Goal: Task Accomplishment & Management: Manage account settings

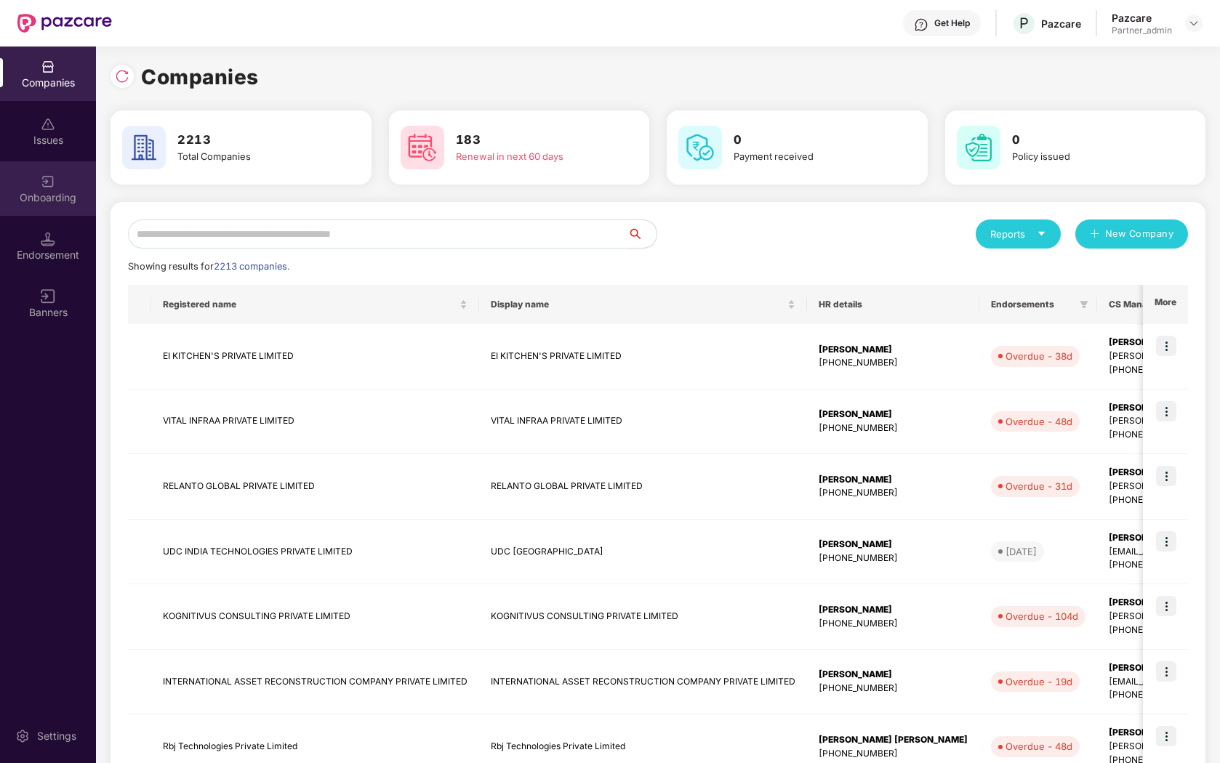
click at [50, 197] on div "Onboarding" at bounding box center [48, 197] width 96 height 15
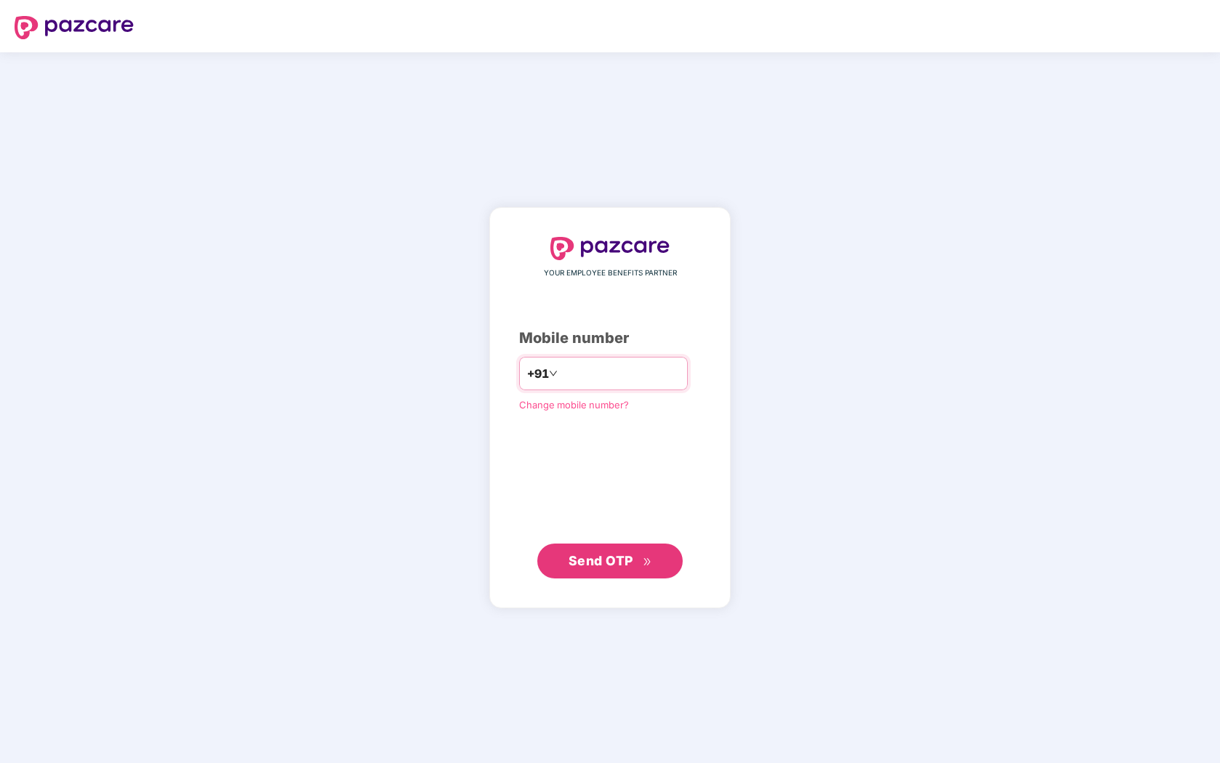
type input "**********"
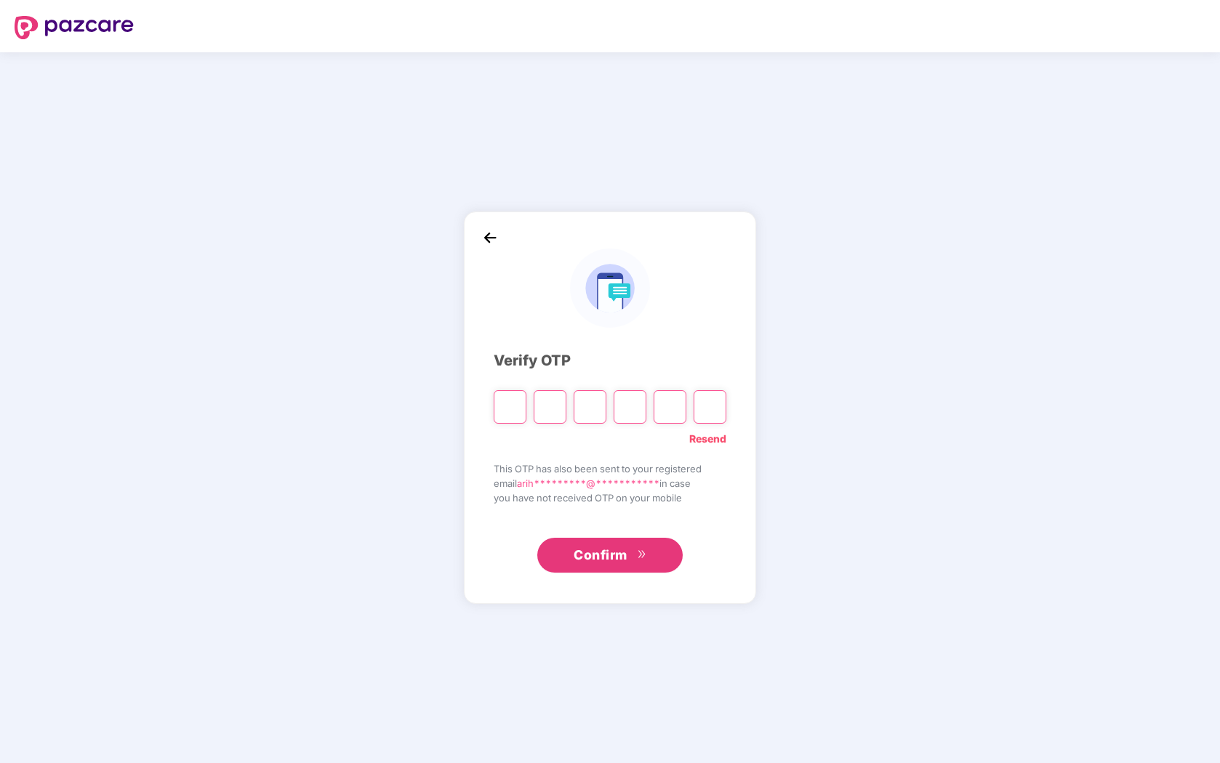
paste input "*"
type input "*"
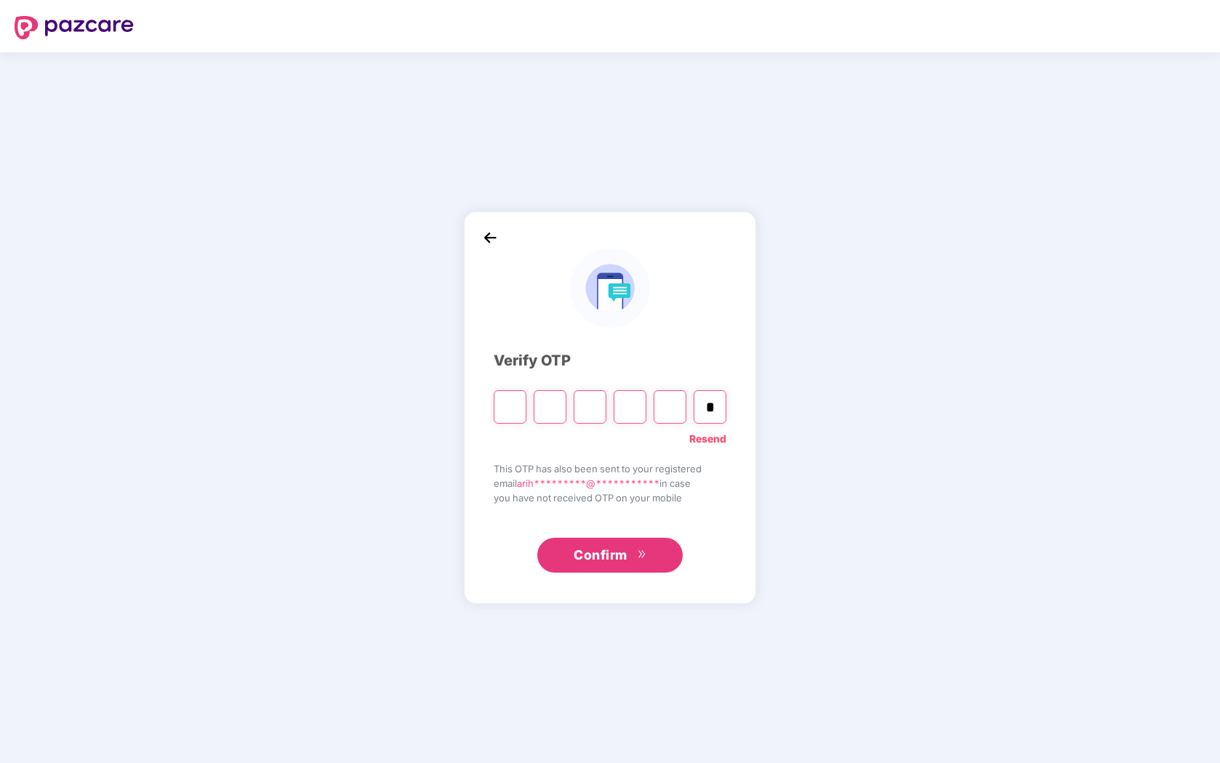
type input "*"
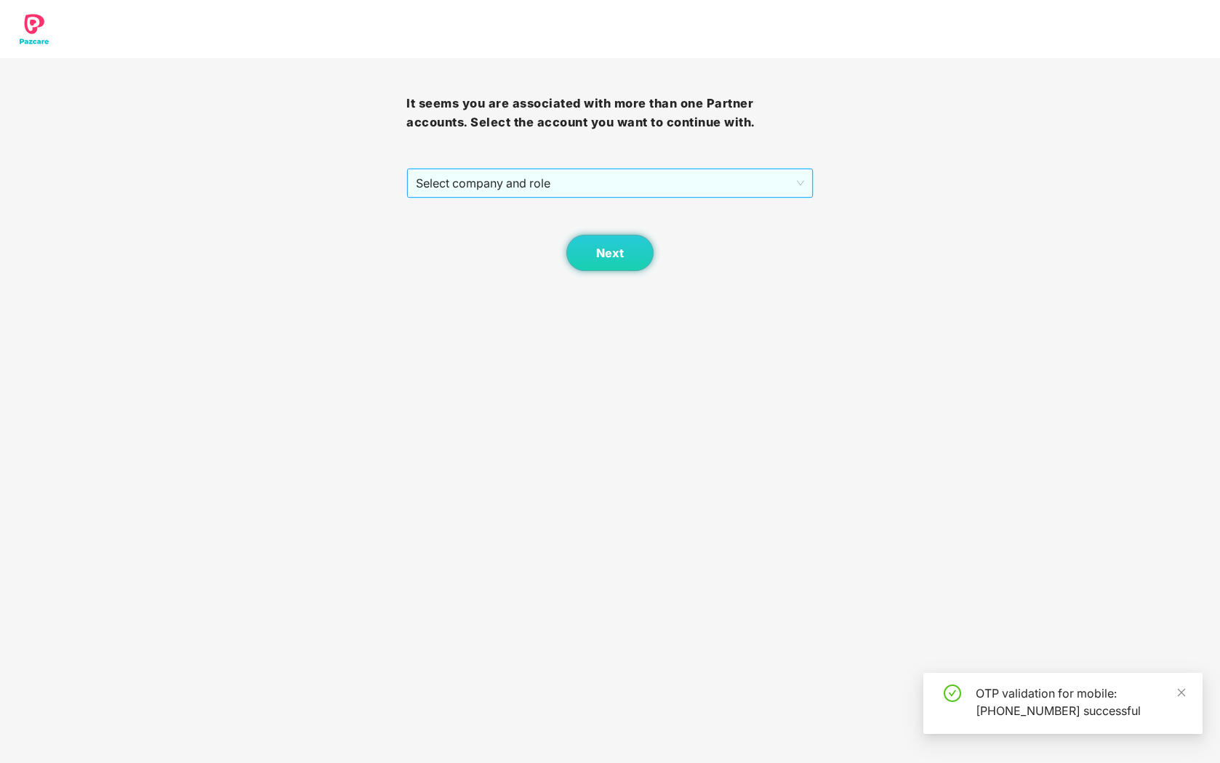
click at [608, 181] on span "Select company and role" at bounding box center [609, 183] width 387 height 28
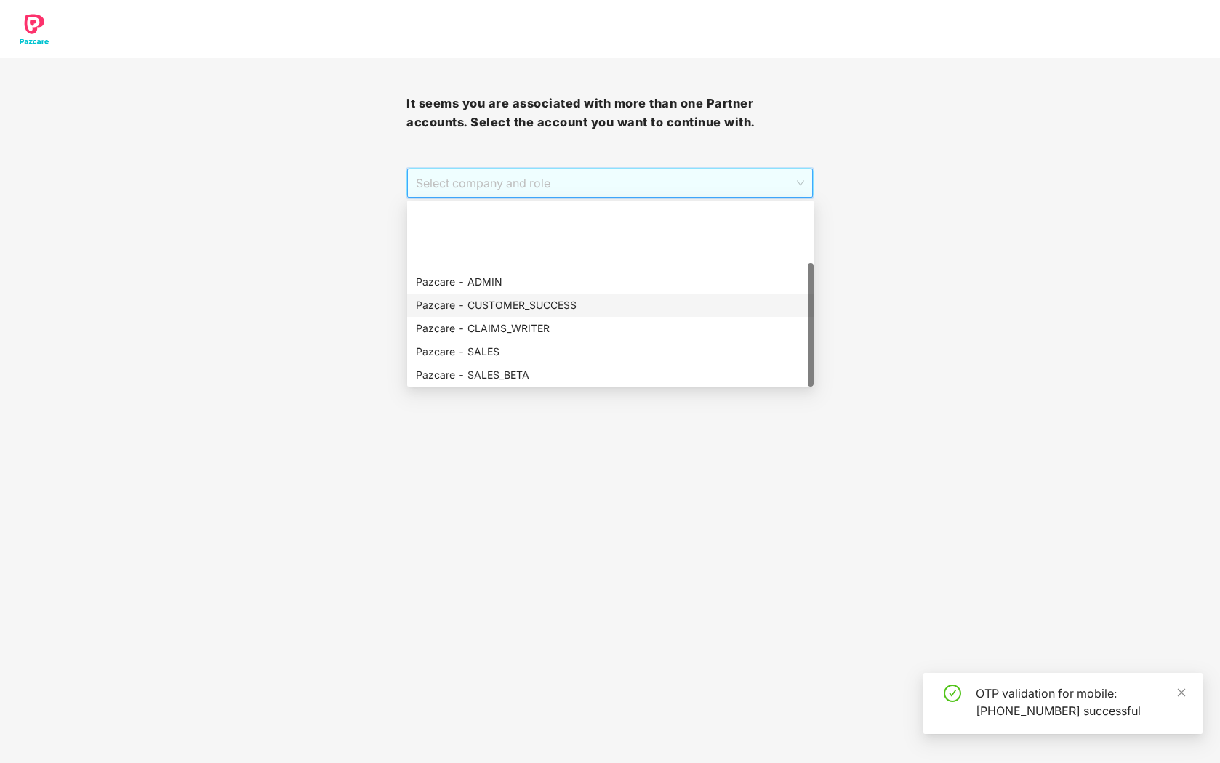
scroll to position [93, 0]
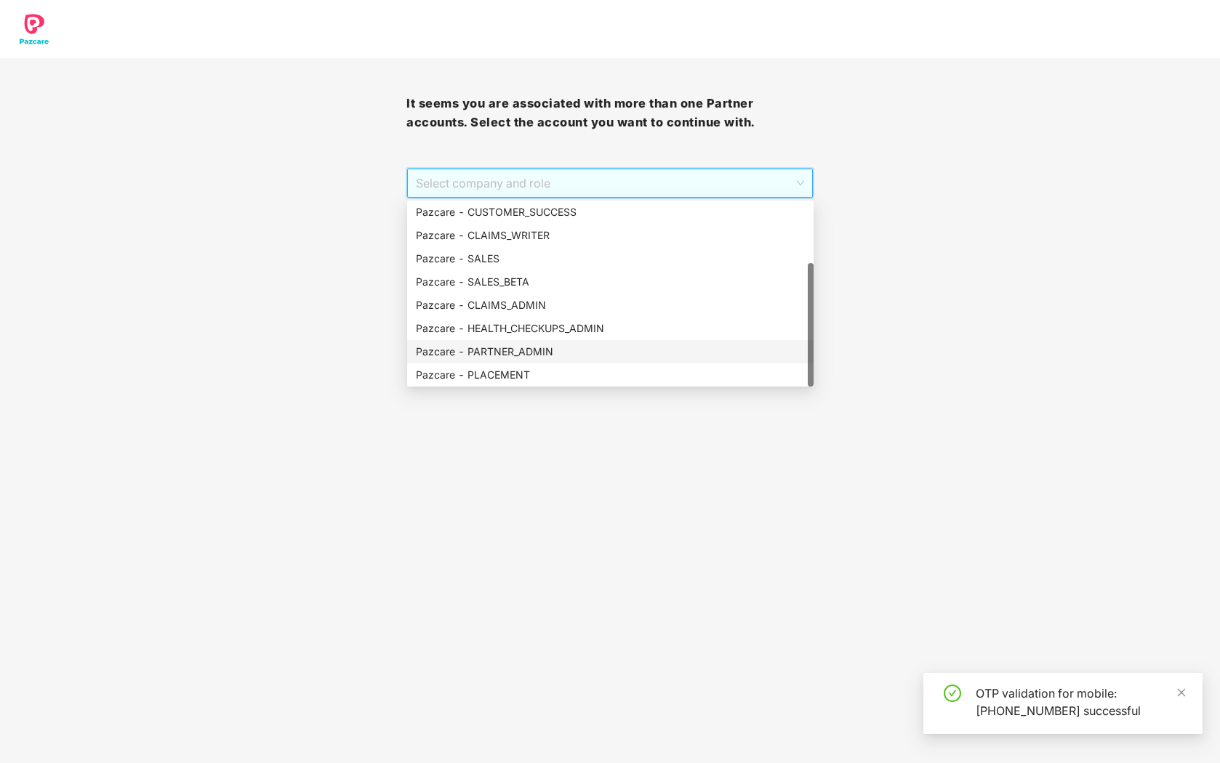
click at [579, 349] on div "Pazcare - PARTNER_ADMIN" at bounding box center [610, 352] width 389 height 16
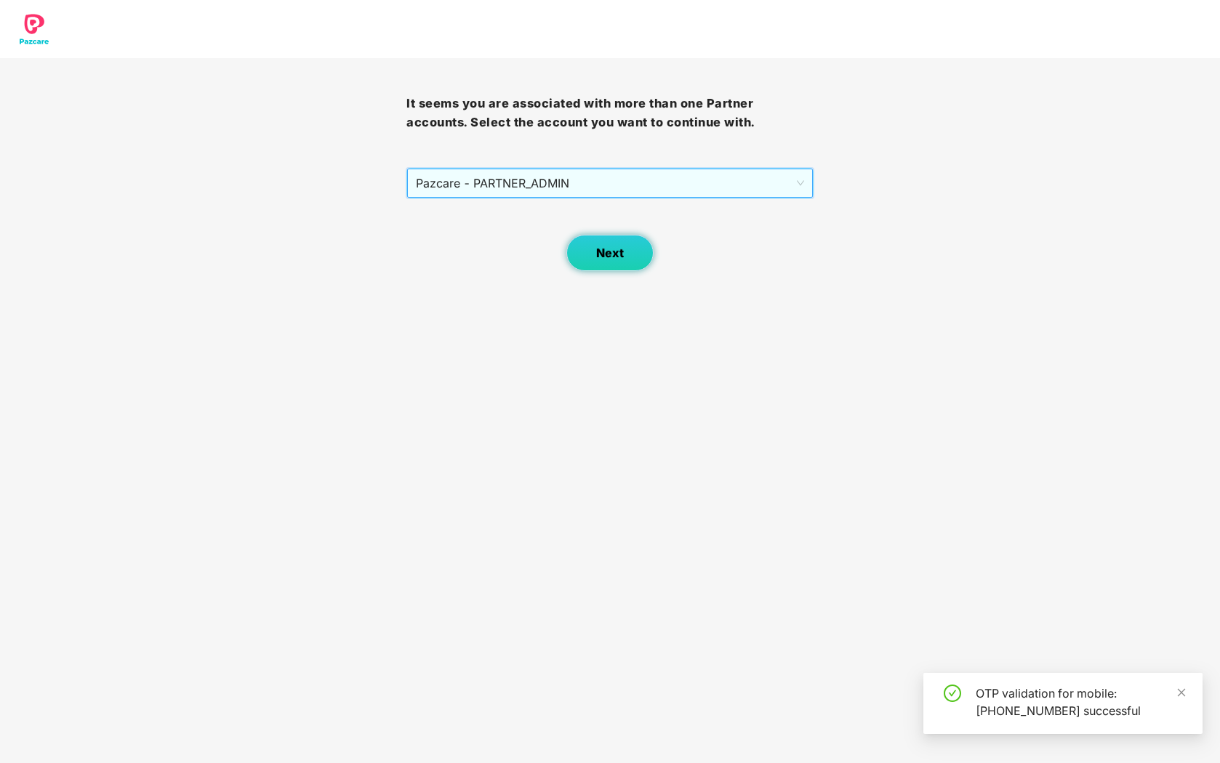
click at [604, 260] on span "Next" at bounding box center [610, 253] width 28 height 14
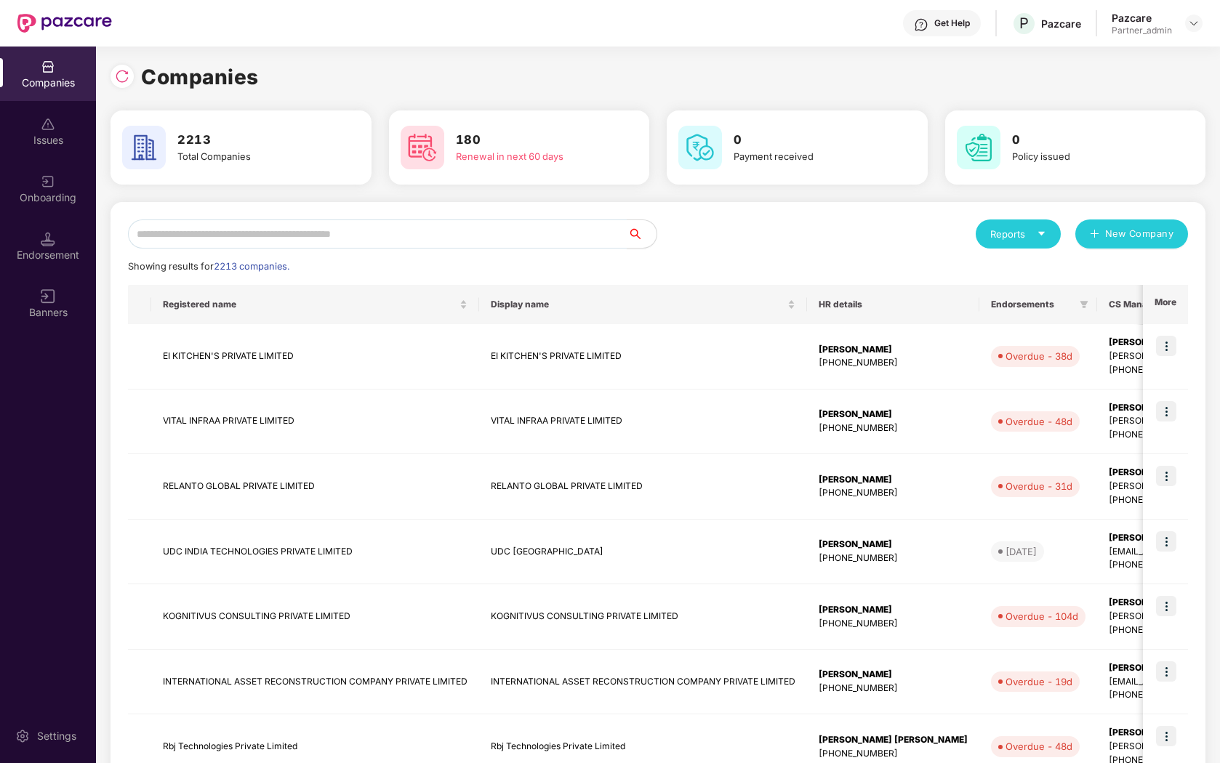
click at [44, 177] on img at bounding box center [48, 181] width 15 height 15
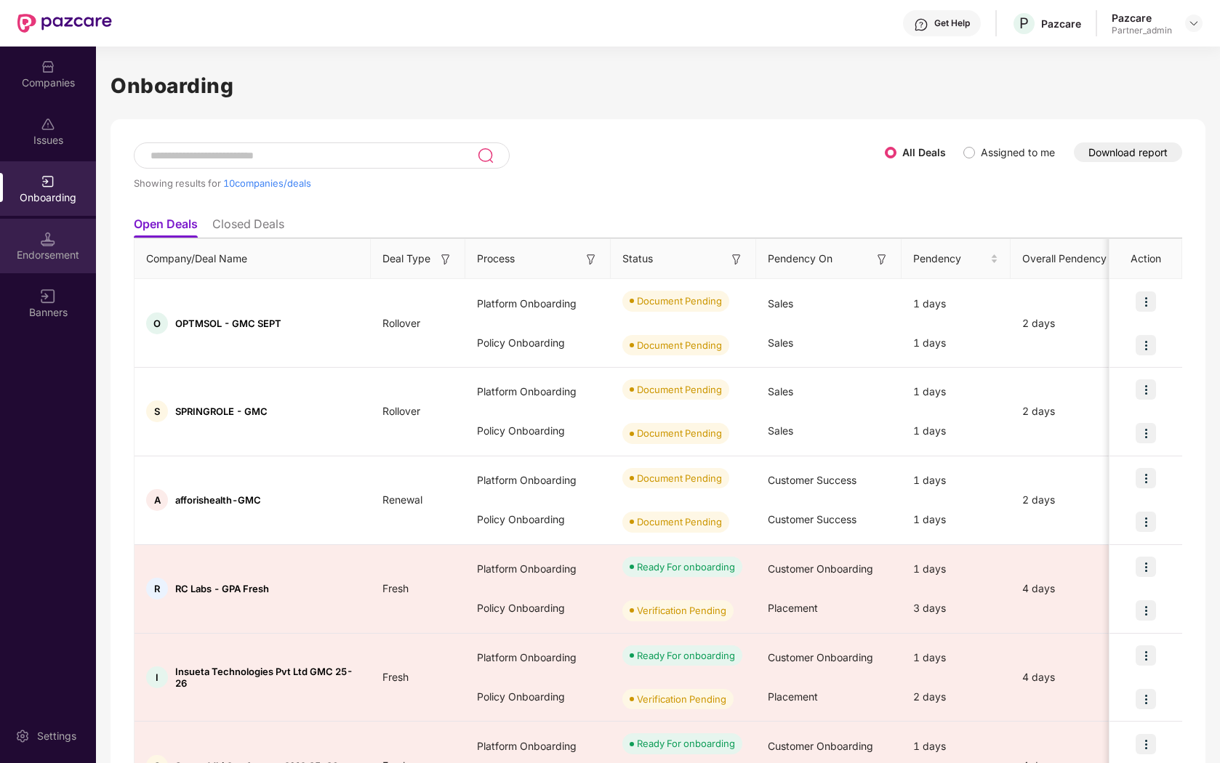
click at [71, 271] on div "Endorsement" at bounding box center [48, 246] width 96 height 55
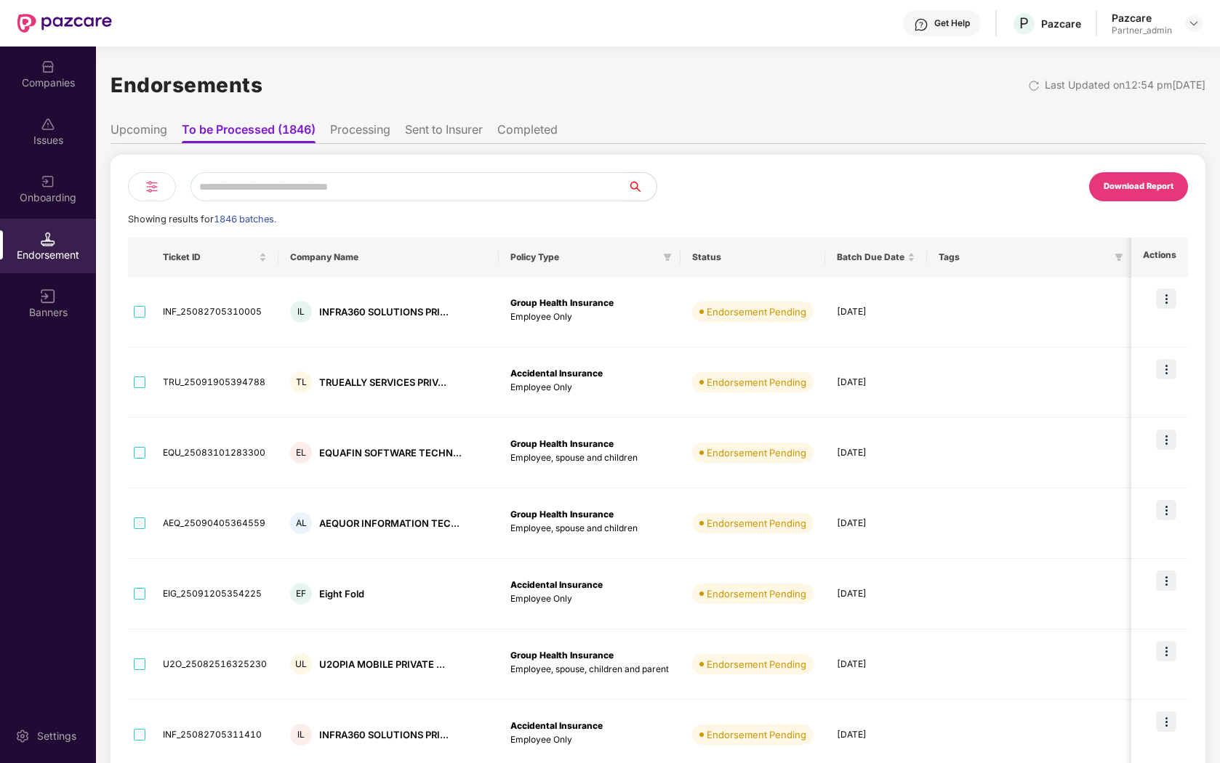
click at [137, 187] on div at bounding box center [152, 186] width 48 height 29
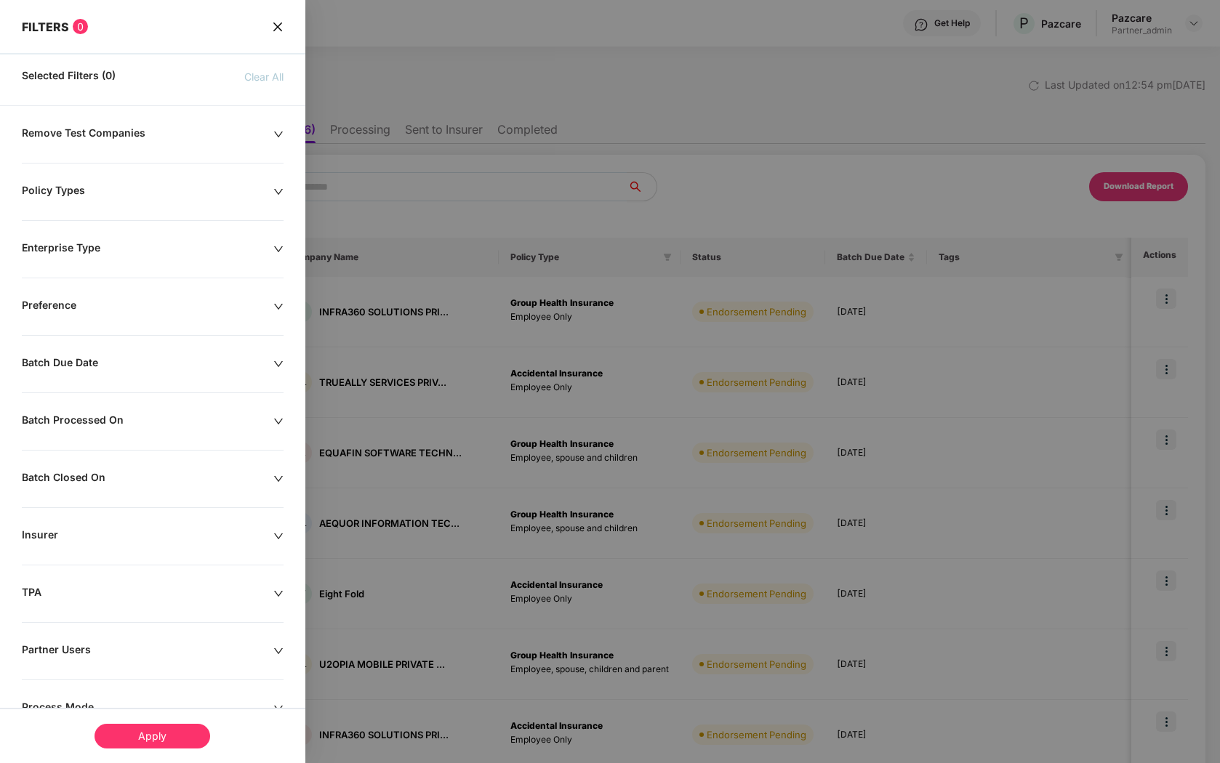
scroll to position [110, 0]
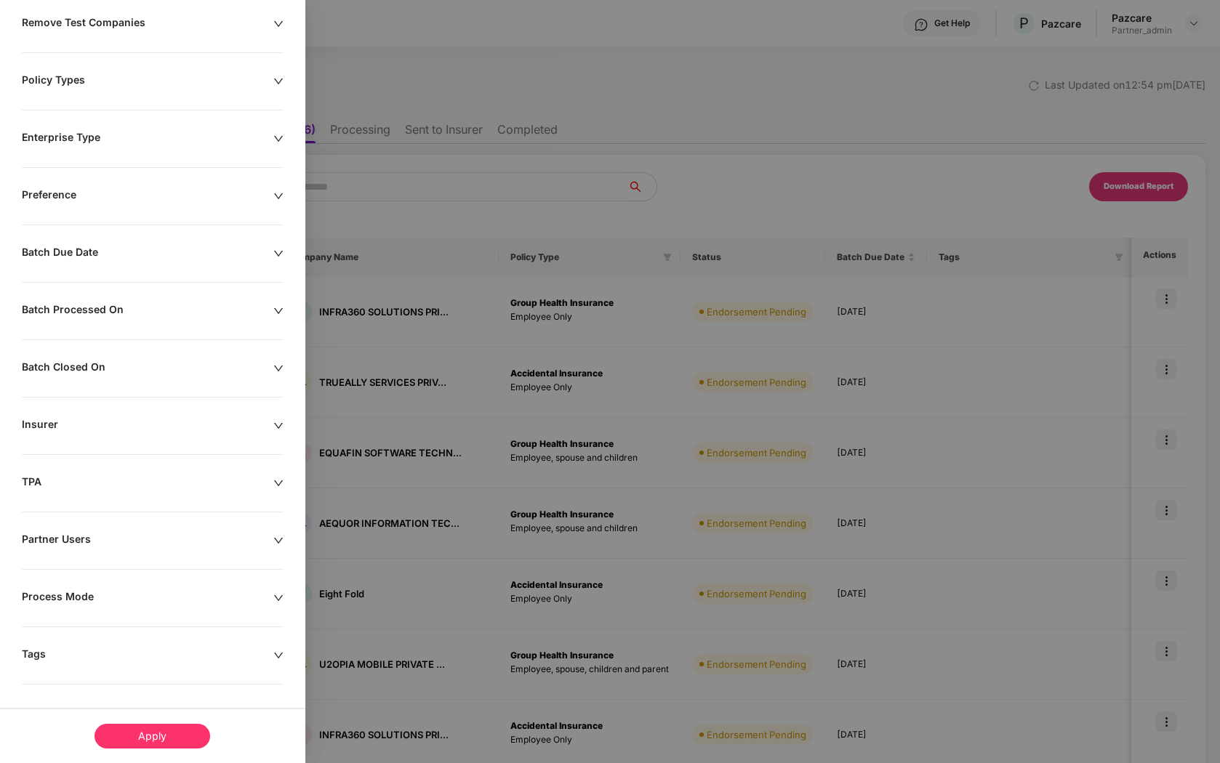
click at [134, 640] on div "Remove Test Companies Policy Types Enterprise Type Preference Batch Due Date Ba…" at bounding box center [152, 389] width 305 height 747
click at [183, 671] on div "Remove Test Companies Policy Types Enterprise Type Preference Batch Due Date Ba…" at bounding box center [152, 389] width 305 height 747
click at [278, 662] on div at bounding box center [278, 656] width 10 height 16
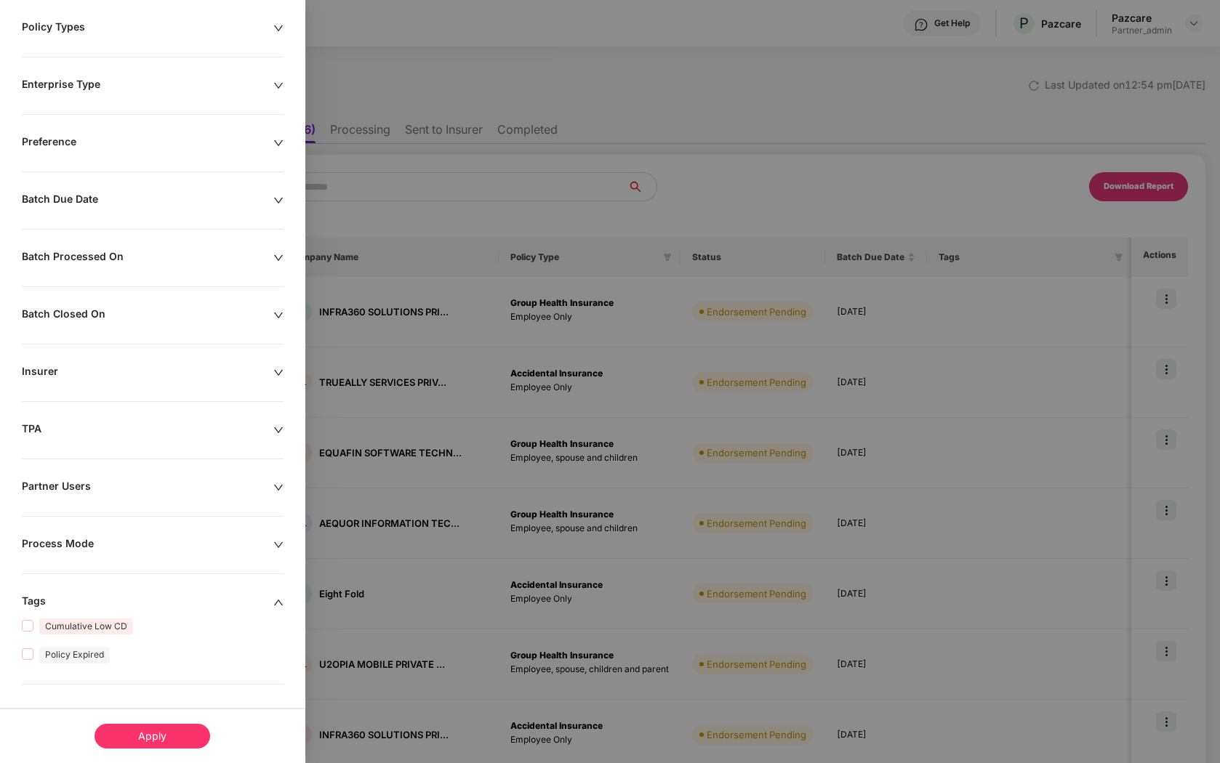
scroll to position [193, 0]
click at [120, 733] on div "Apply" at bounding box center [153, 736] width 116 height 25
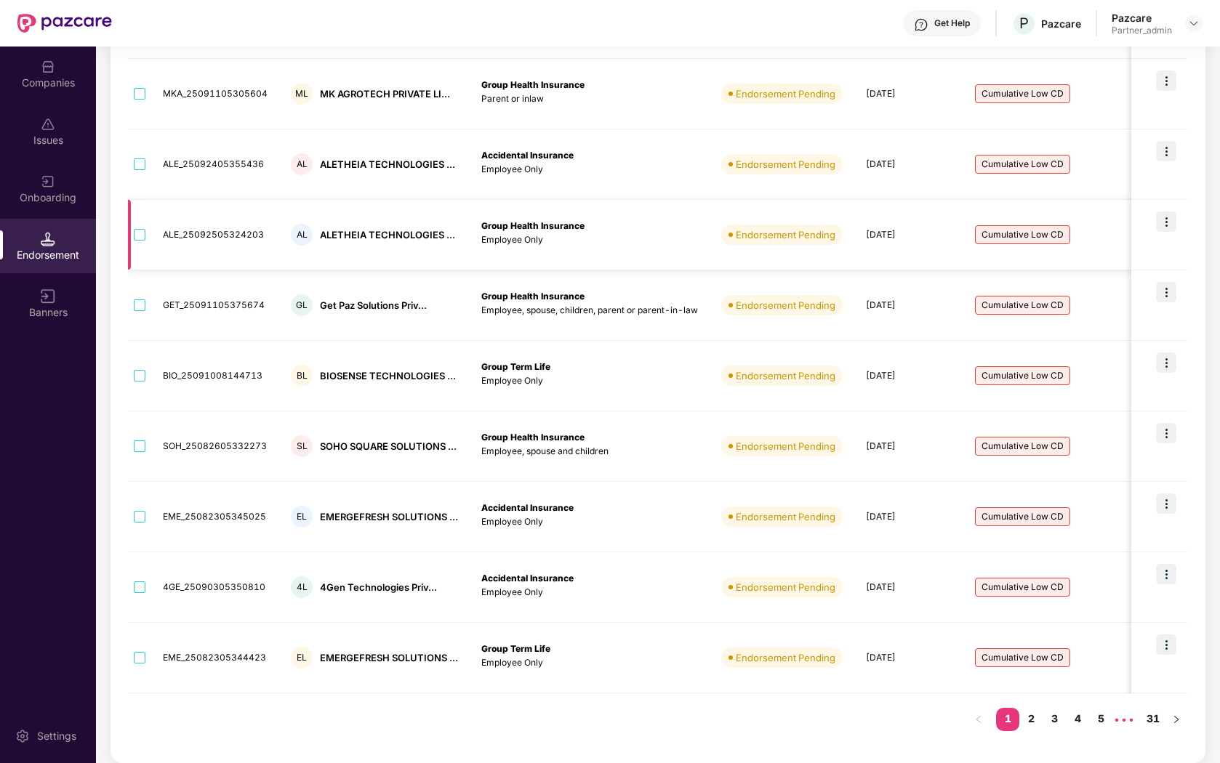
scroll to position [0, 0]
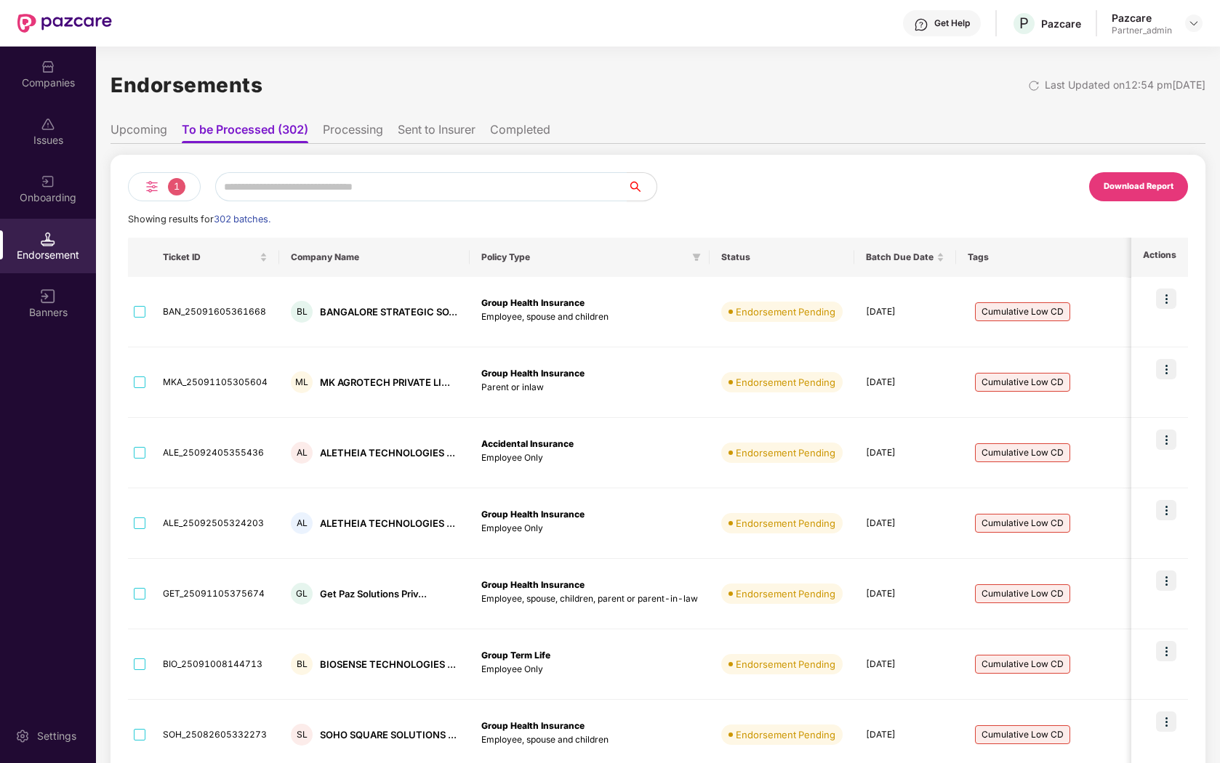
click at [183, 188] on span "1" at bounding box center [176, 186] width 17 height 17
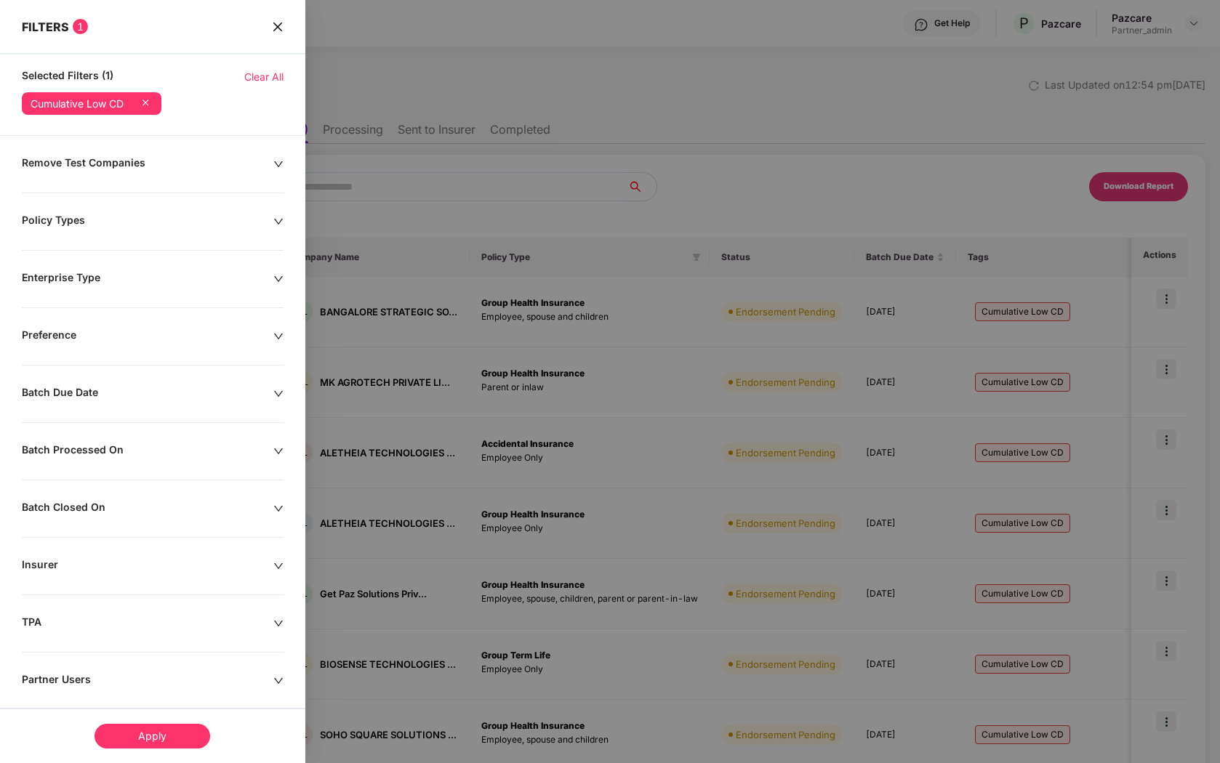
click at [151, 100] on icon at bounding box center [145, 102] width 15 height 15
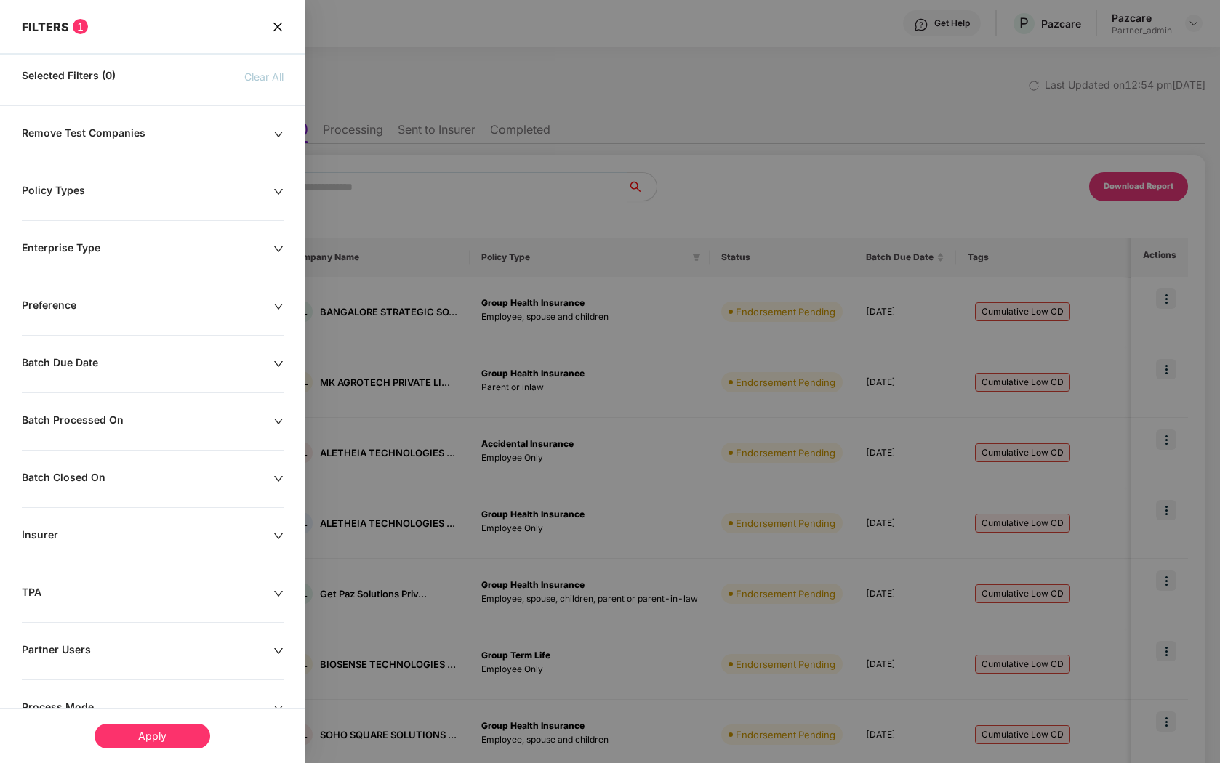
click at [174, 739] on div "Apply" at bounding box center [153, 736] width 116 height 25
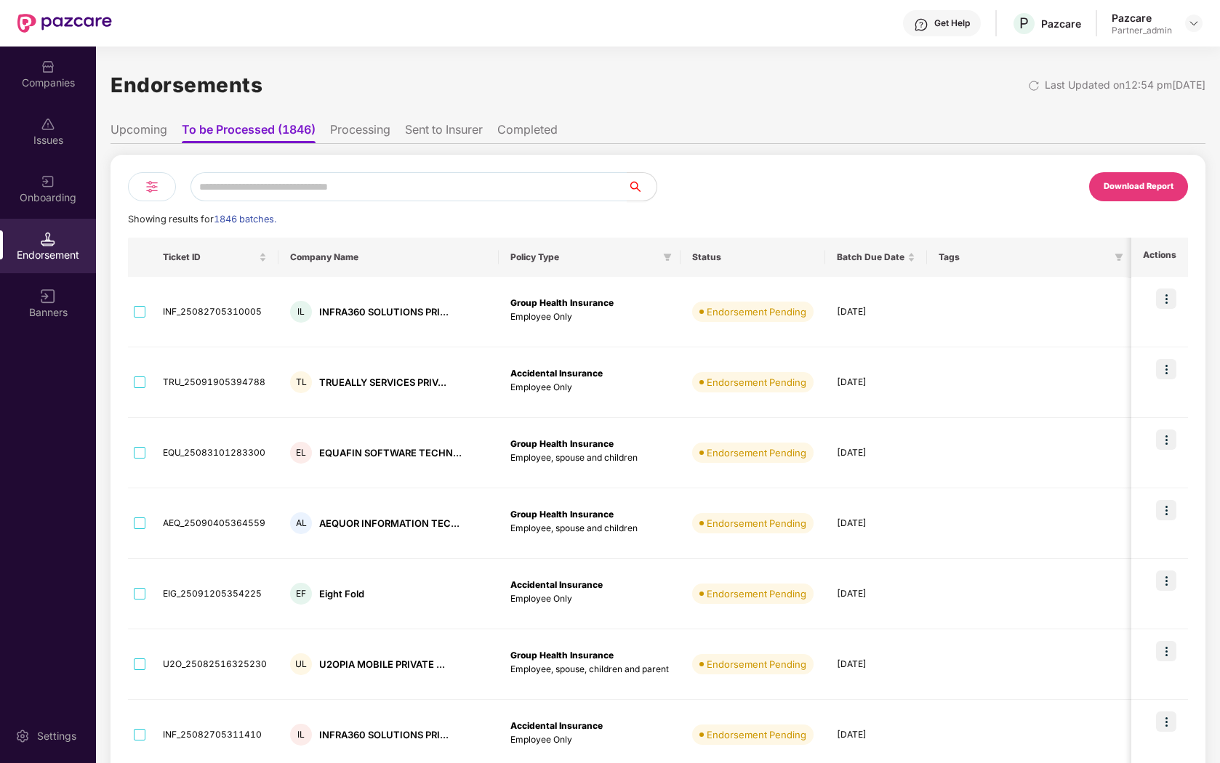
click at [150, 187] on img at bounding box center [151, 186] width 17 height 17
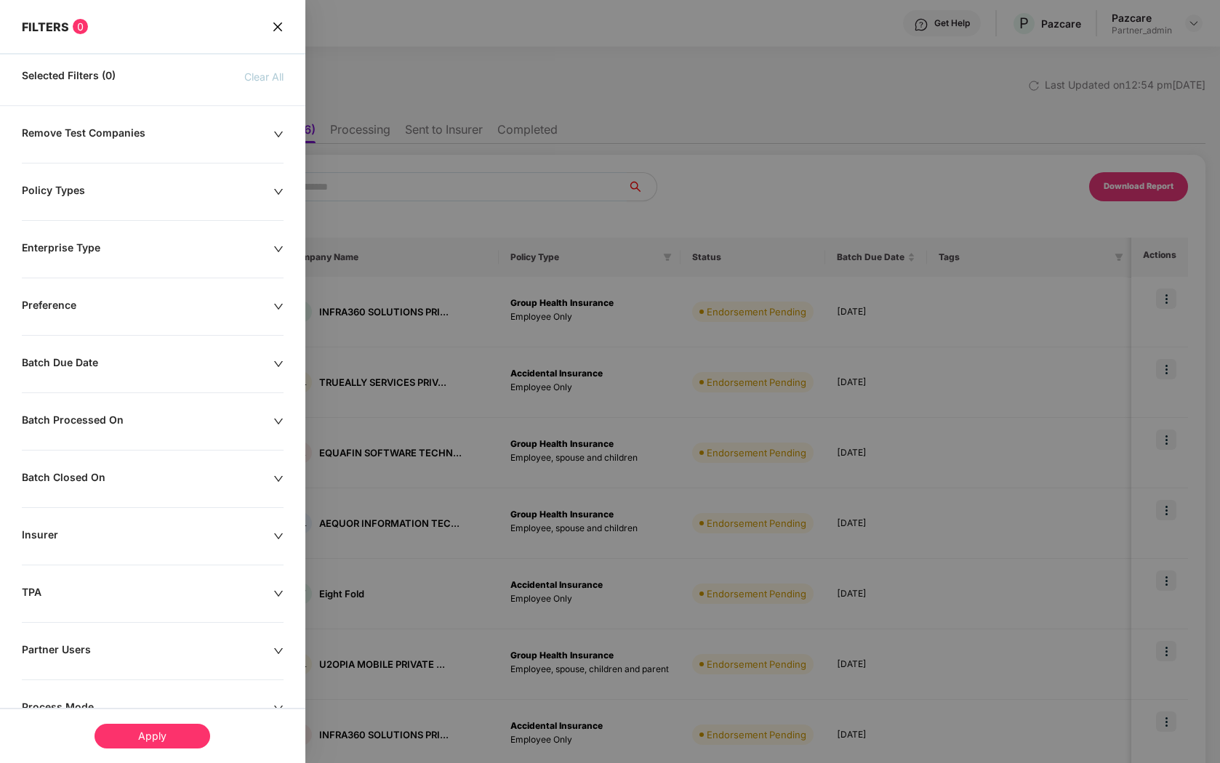
scroll to position [164, 0]
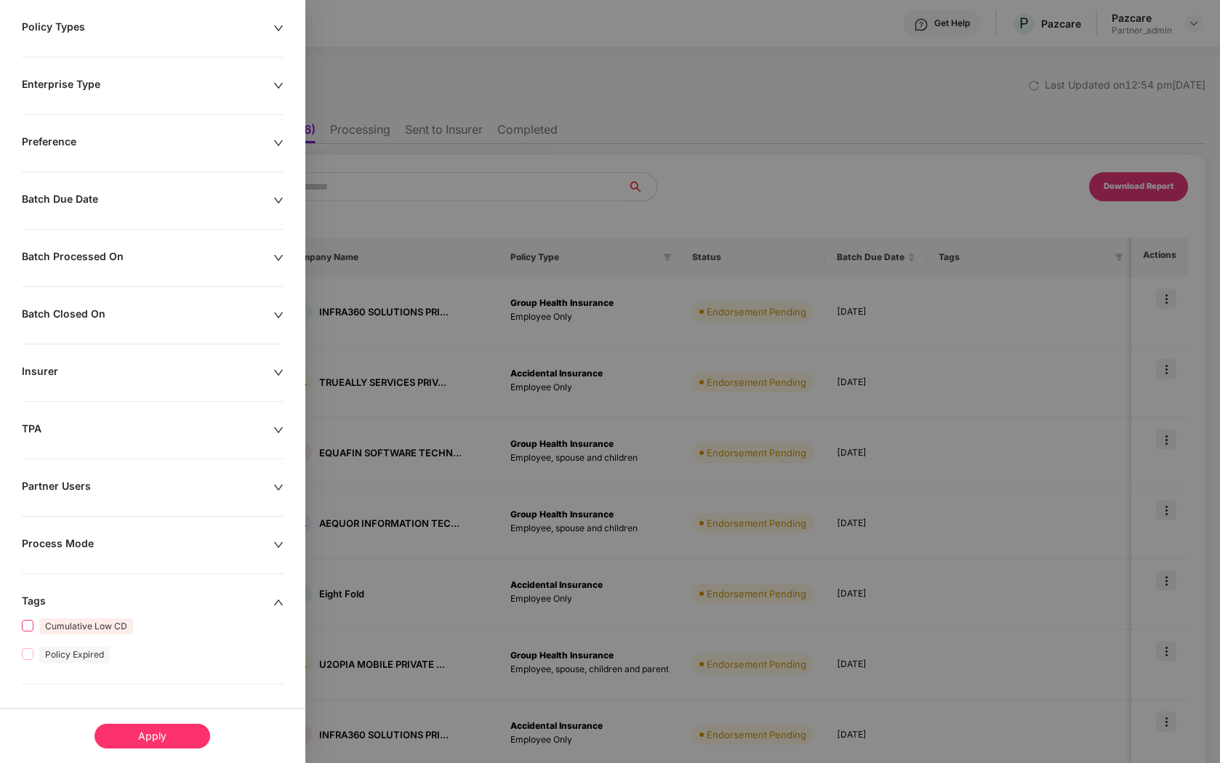
click at [37, 628] on span "Cumulative Low CD" at bounding box center [85, 626] width 105 height 17
click at [139, 741] on div "Apply" at bounding box center [153, 736] width 116 height 25
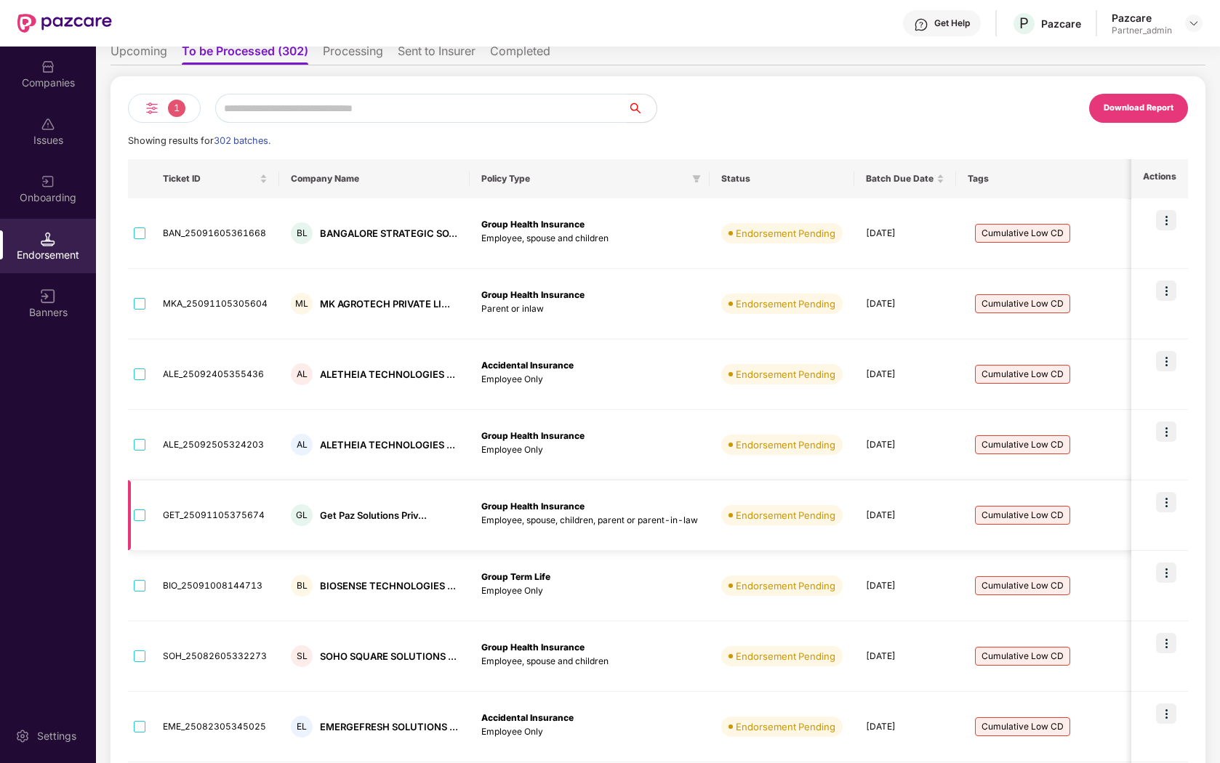
scroll to position [0, 0]
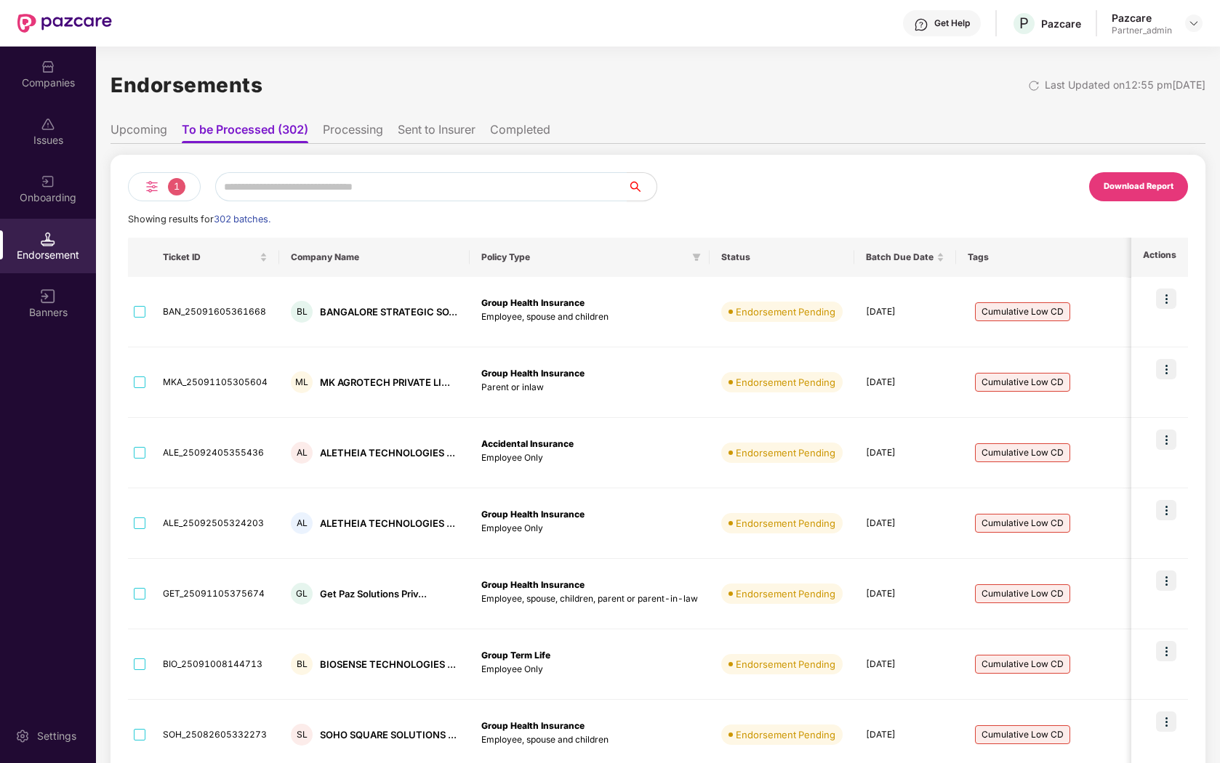
click at [173, 190] on span "1" at bounding box center [176, 186] width 17 height 17
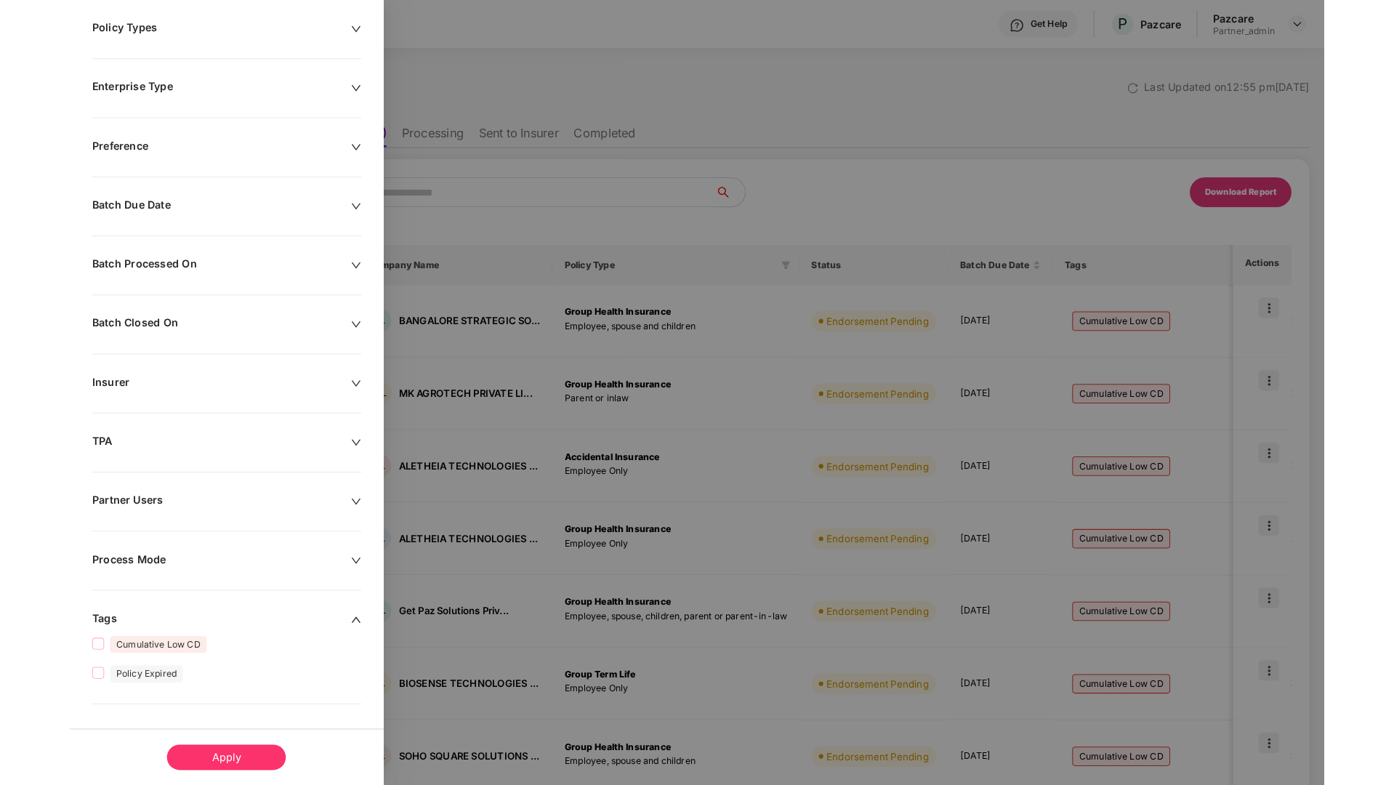
scroll to position [164, 0]
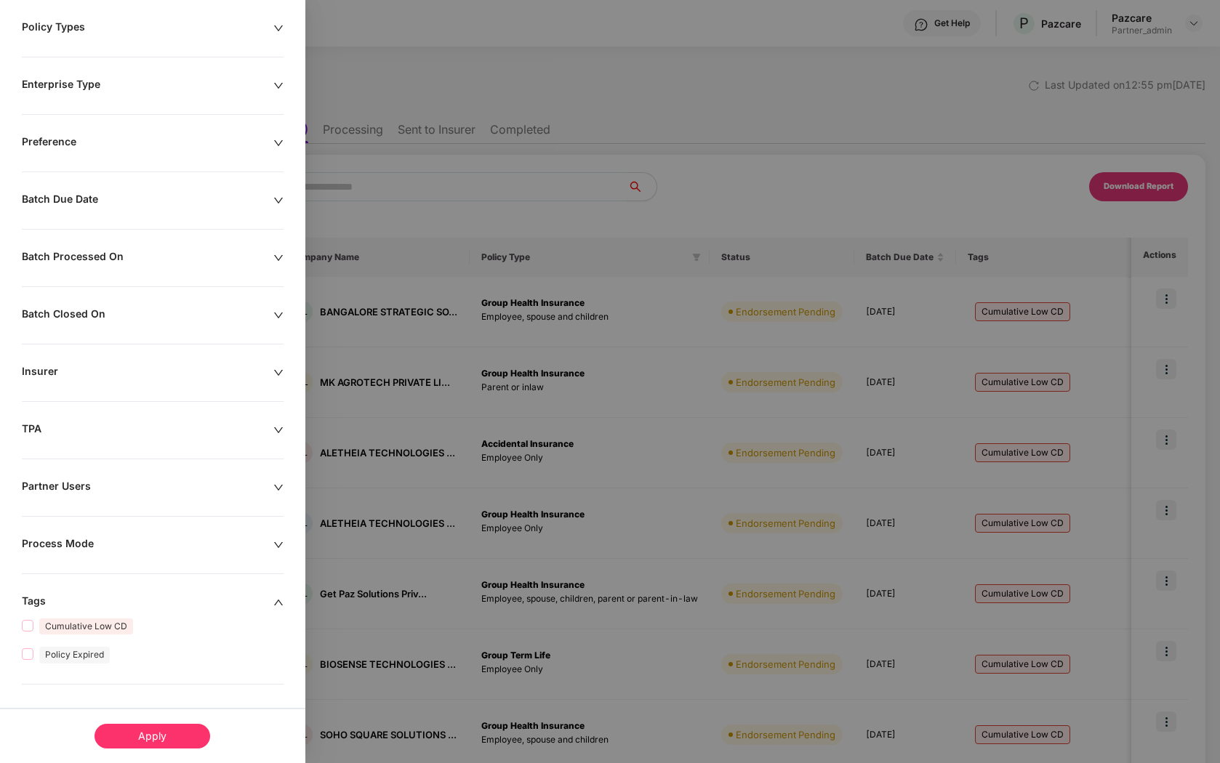
click at [148, 730] on div "Apply" at bounding box center [153, 736] width 116 height 25
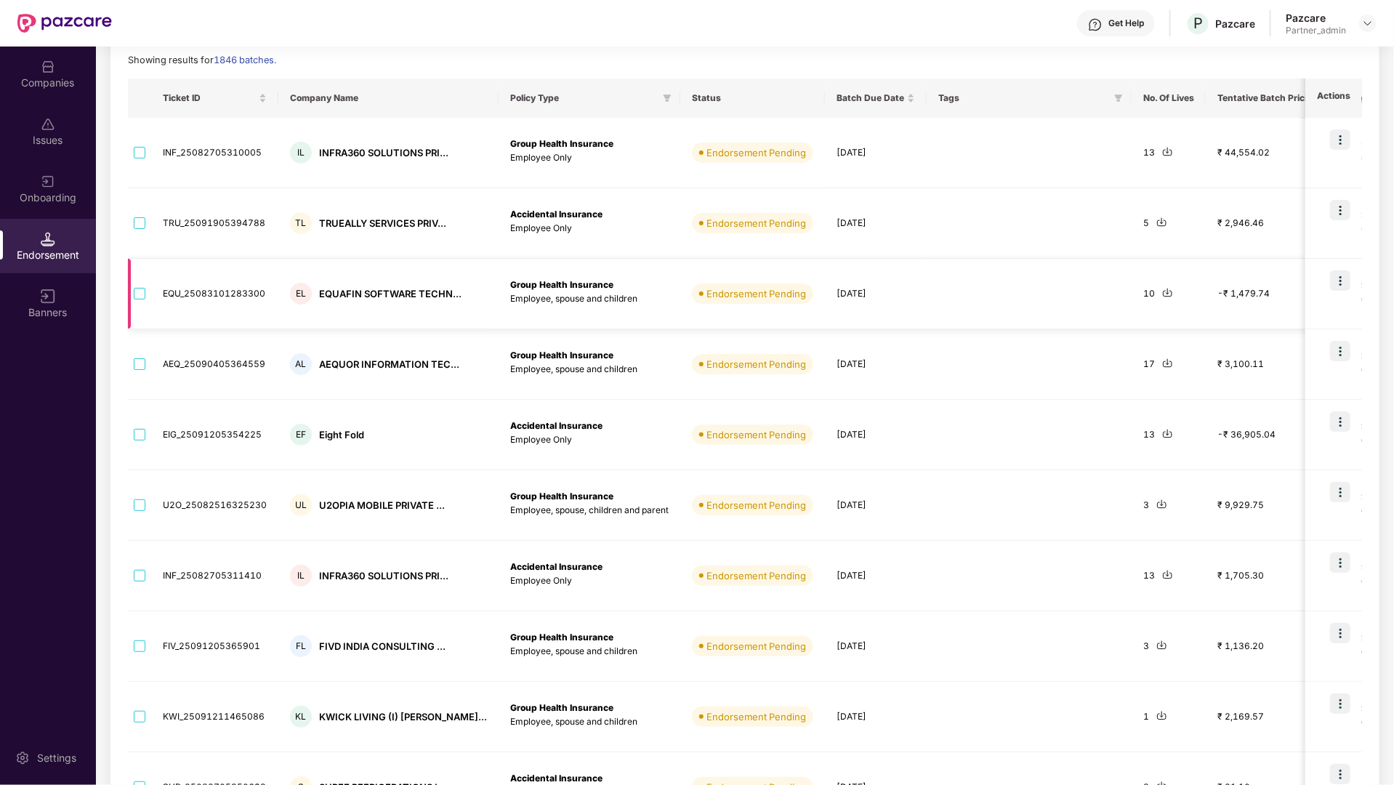
scroll to position [0, 0]
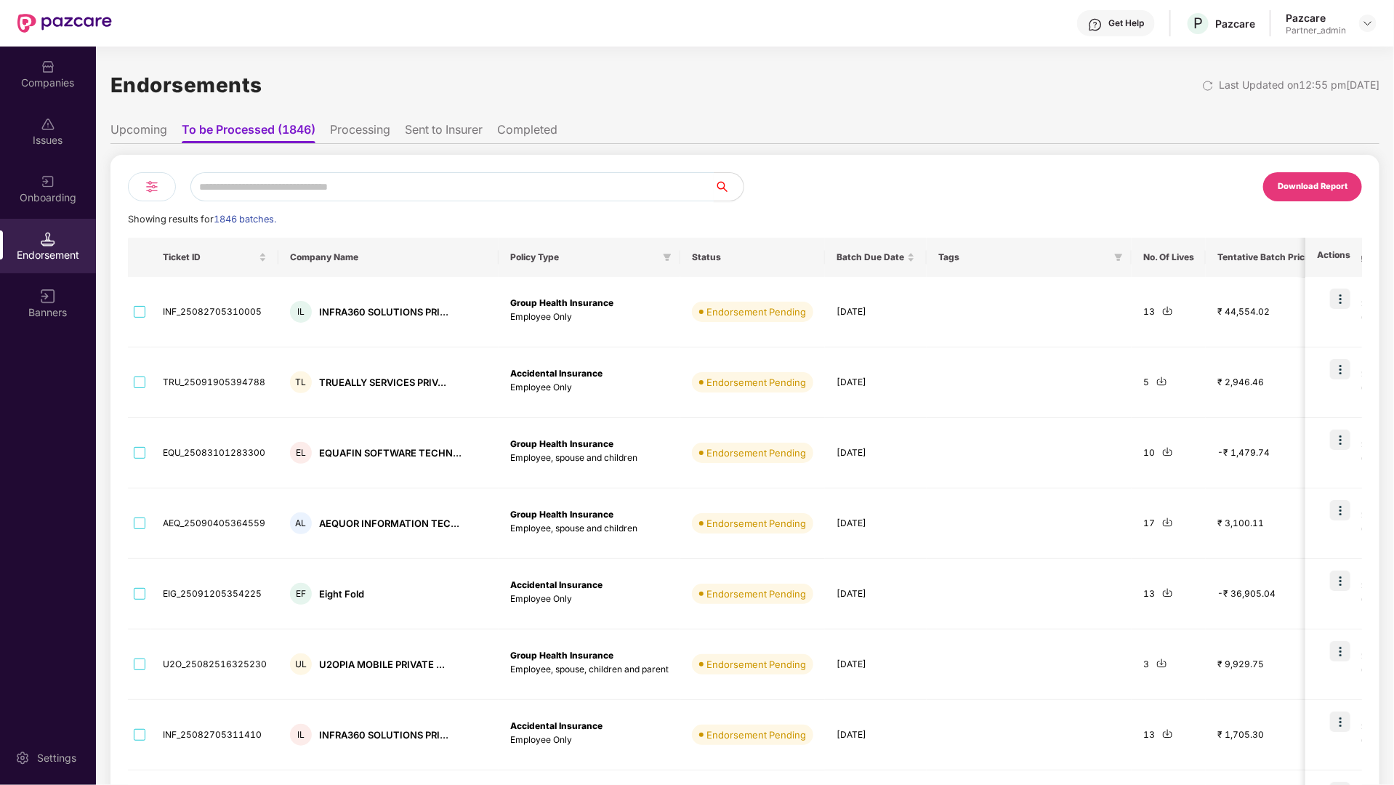
click at [164, 192] on div at bounding box center [152, 186] width 48 height 29
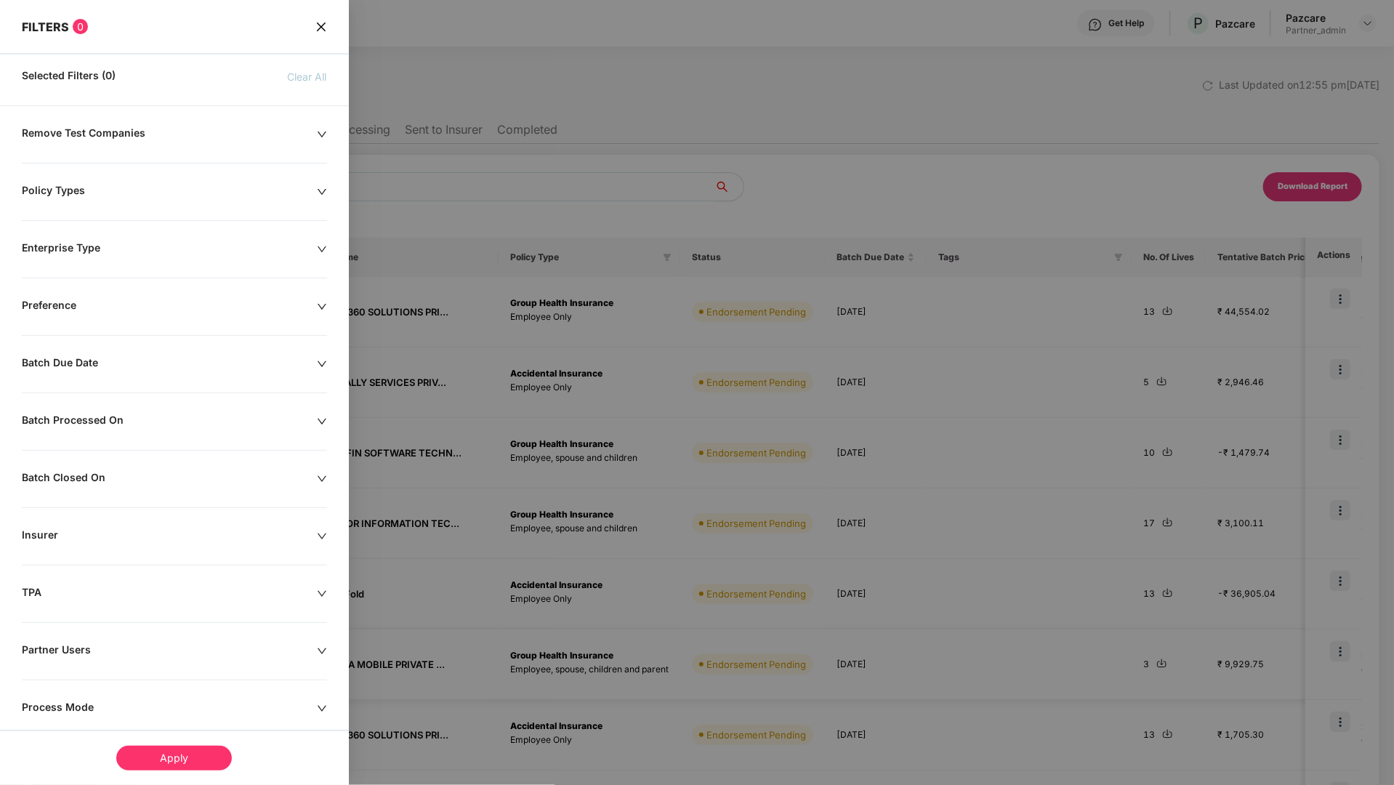
drag, startPoint x: 323, startPoint y: 23, endPoint x: 323, endPoint y: 664, distance: 641.1
click at [323, 23] on icon "close" at bounding box center [320, 26] width 9 height 9
